Goal: Task Accomplishment & Management: Use online tool/utility

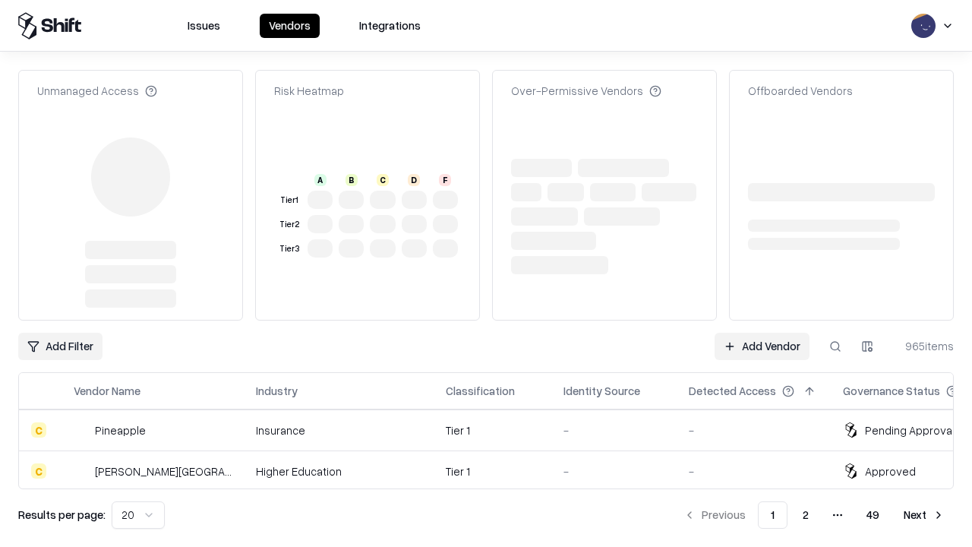
click at [762, 333] on link "Add Vendor" at bounding box center [762, 346] width 95 height 27
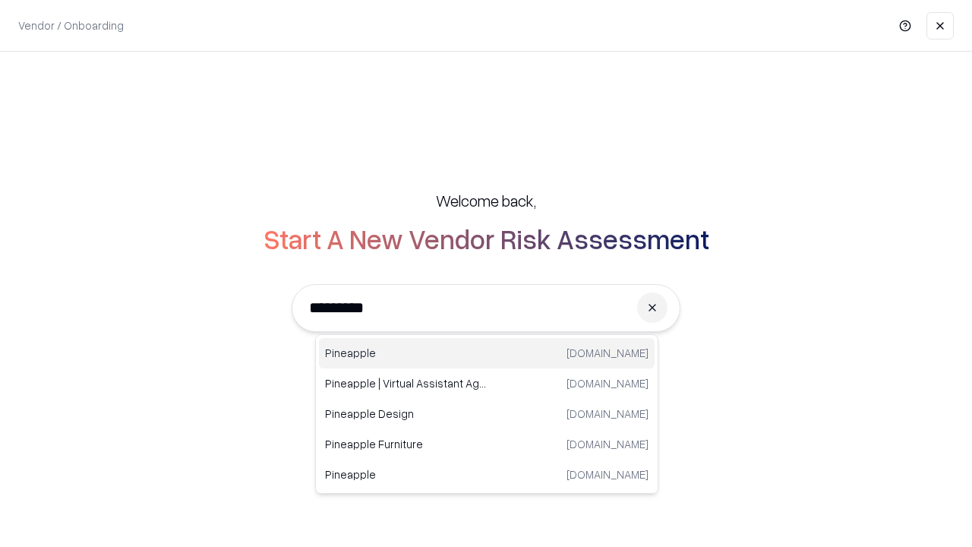
click at [487, 353] on div "Pineapple [DOMAIN_NAME]" at bounding box center [487, 353] width 336 height 30
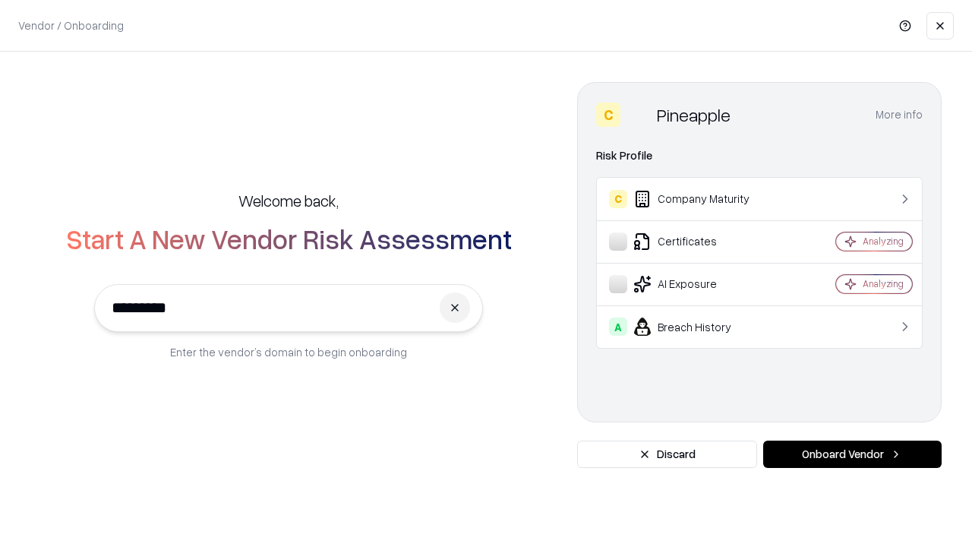
type input "*********"
click at [852, 454] on button "Onboard Vendor" at bounding box center [852, 454] width 179 height 27
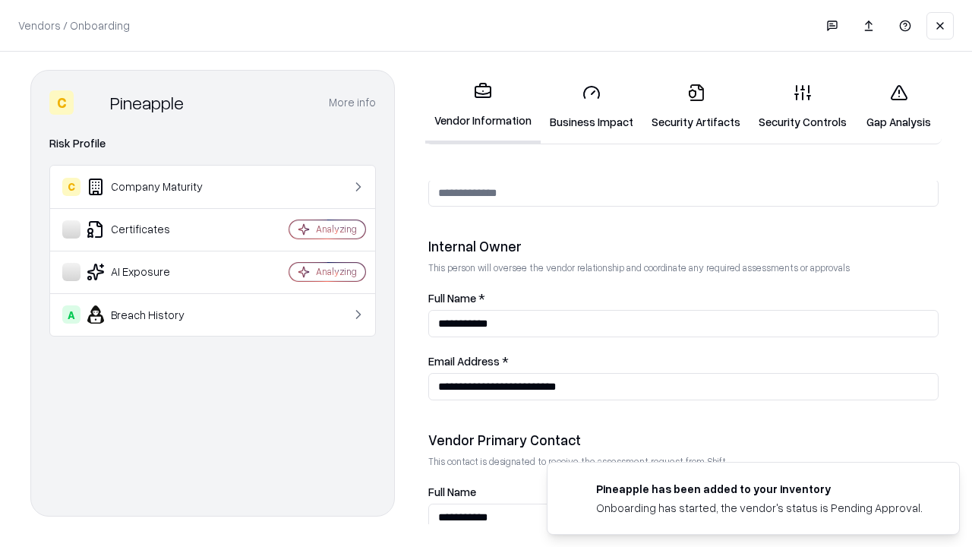
scroll to position [787, 0]
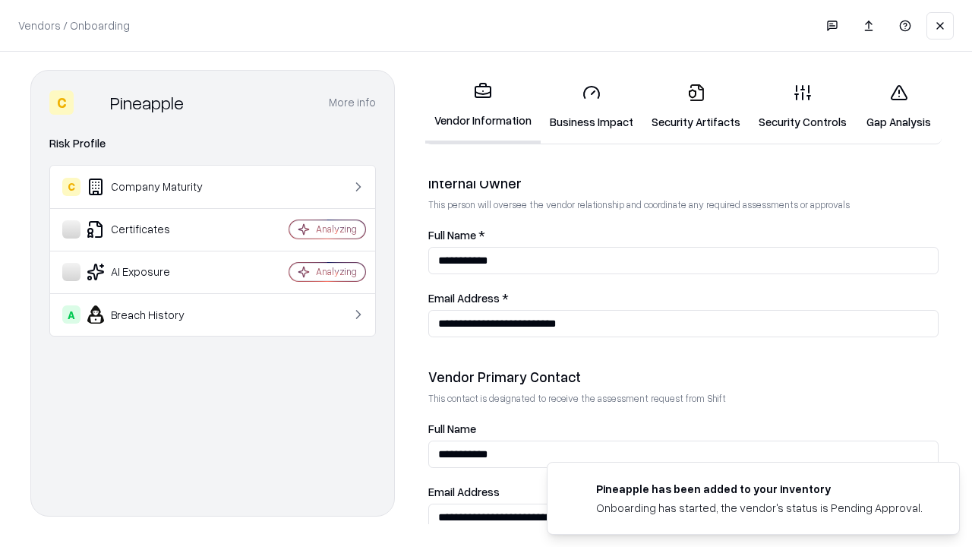
click at [696, 106] on link "Security Artifacts" at bounding box center [696, 106] width 107 height 71
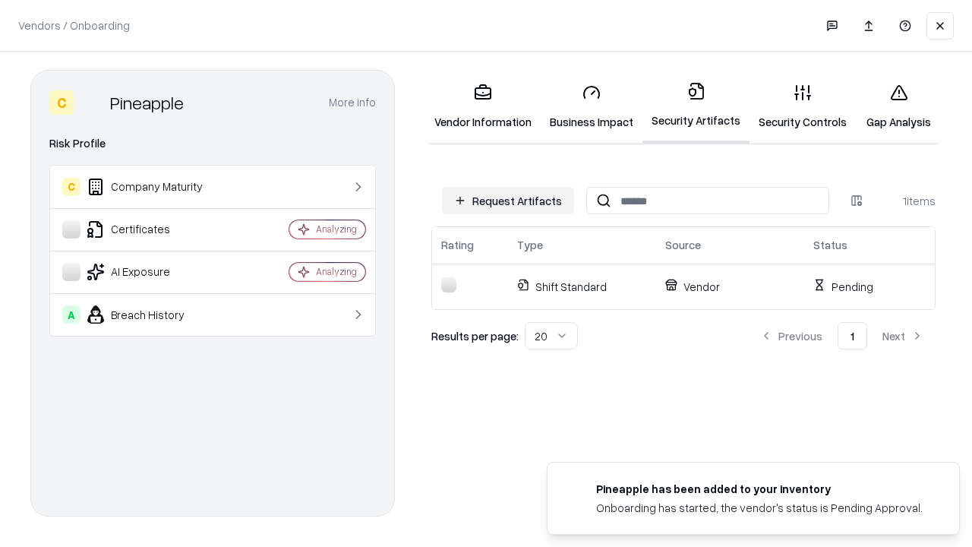
click at [508, 201] on button "Request Artifacts" at bounding box center [508, 200] width 132 height 27
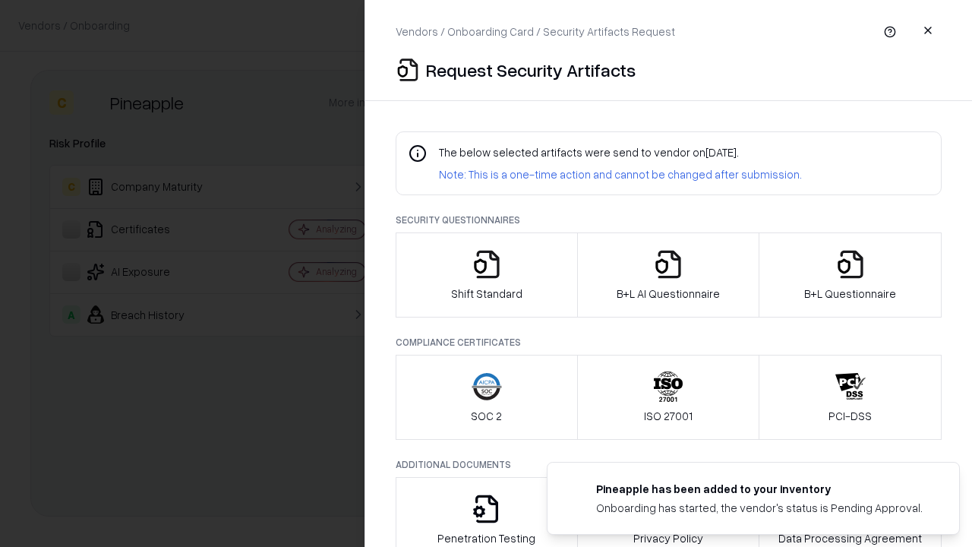
click at [850, 275] on icon "button" at bounding box center [851, 264] width 30 height 30
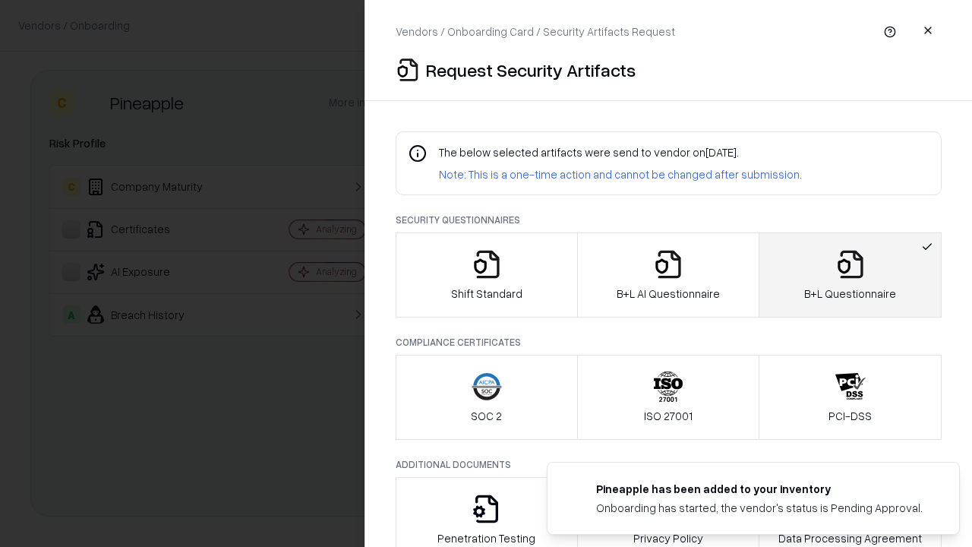
click at [668, 275] on icon "button" at bounding box center [668, 264] width 30 height 30
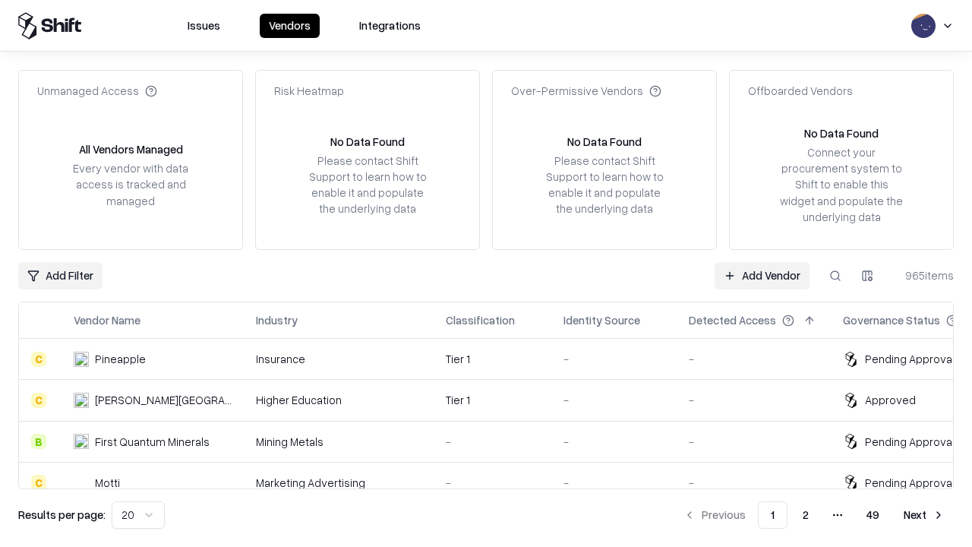
click at [762, 275] on link "Add Vendor" at bounding box center [762, 275] width 95 height 27
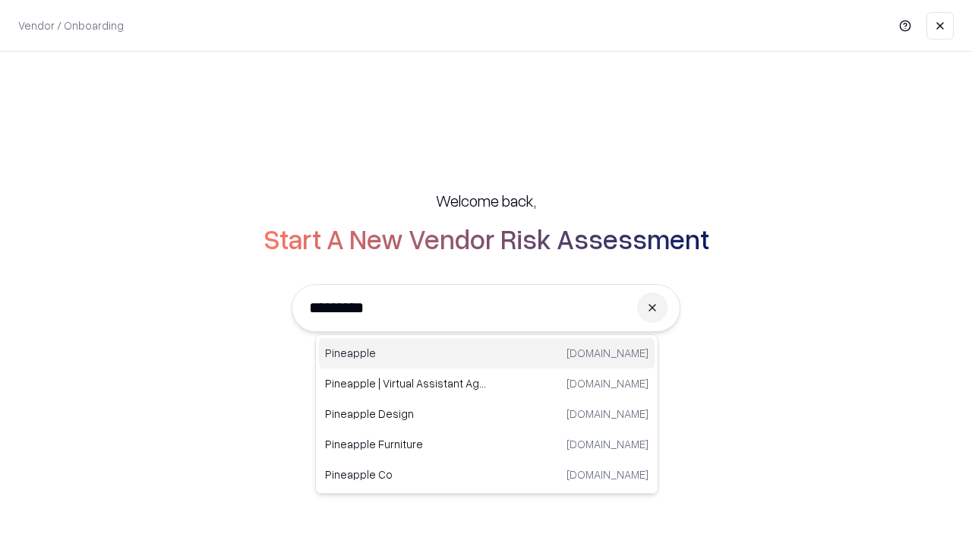
click at [487, 353] on div "Pineapple [DOMAIN_NAME]" at bounding box center [487, 353] width 336 height 30
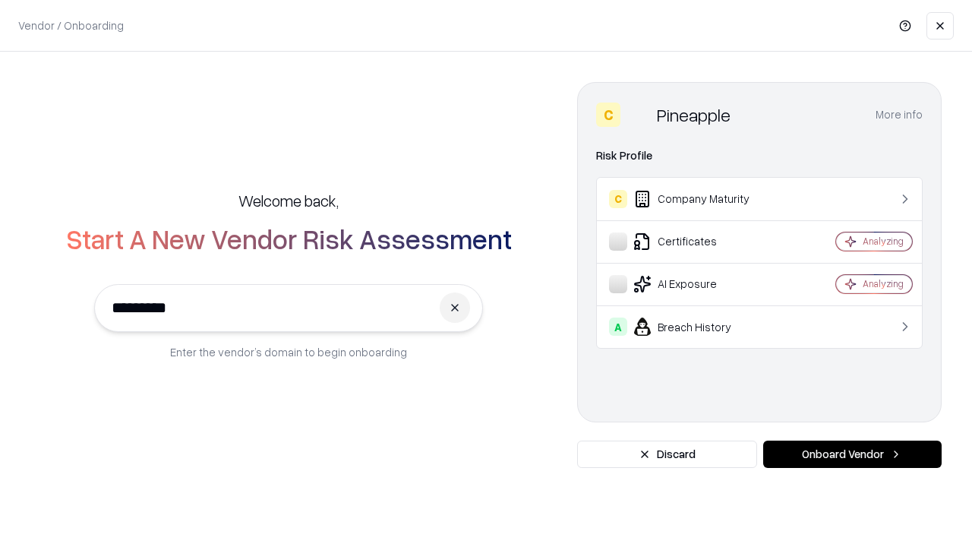
type input "*********"
click at [852, 454] on button "Onboard Vendor" at bounding box center [852, 454] width 179 height 27
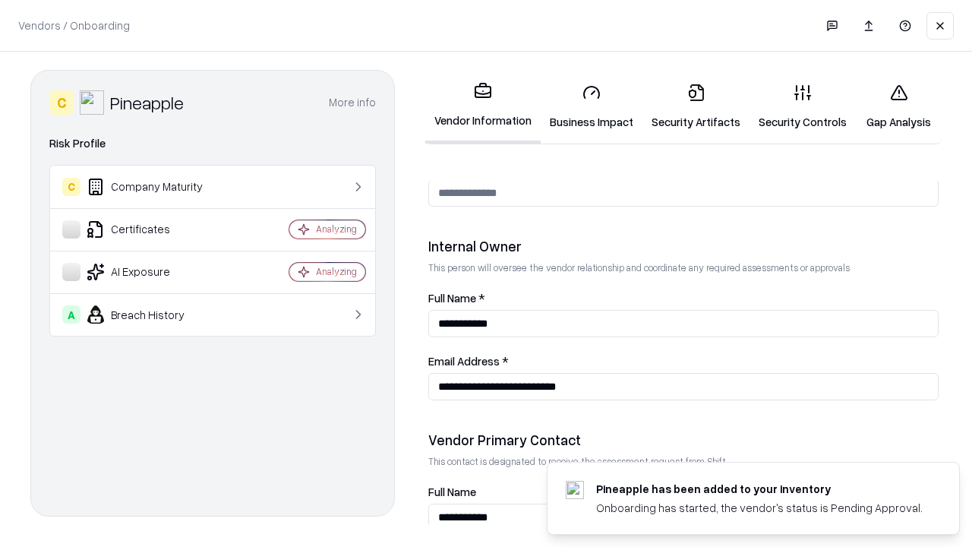
scroll to position [787, 0]
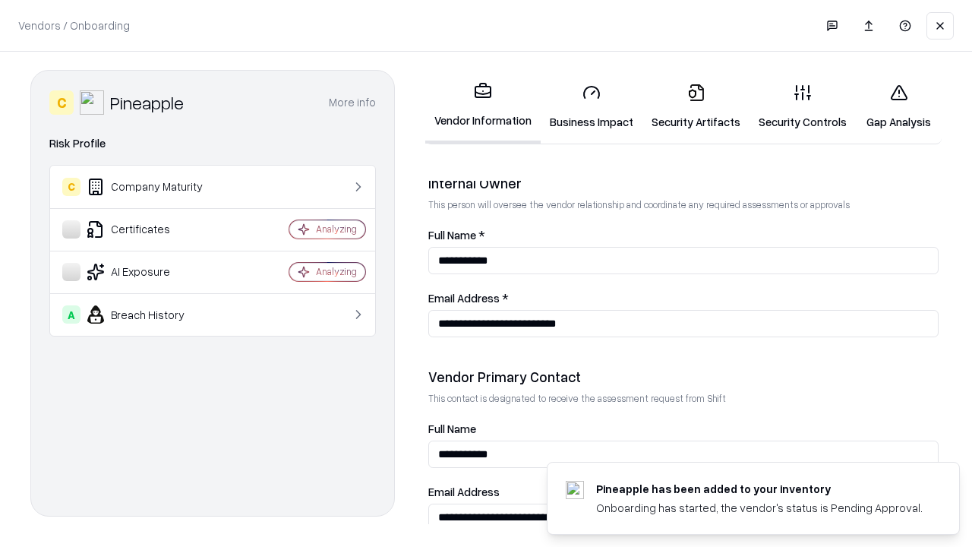
click at [899, 106] on link "Gap Analysis" at bounding box center [899, 106] width 86 height 71
